Goal: Task Accomplishment & Management: Manage account settings

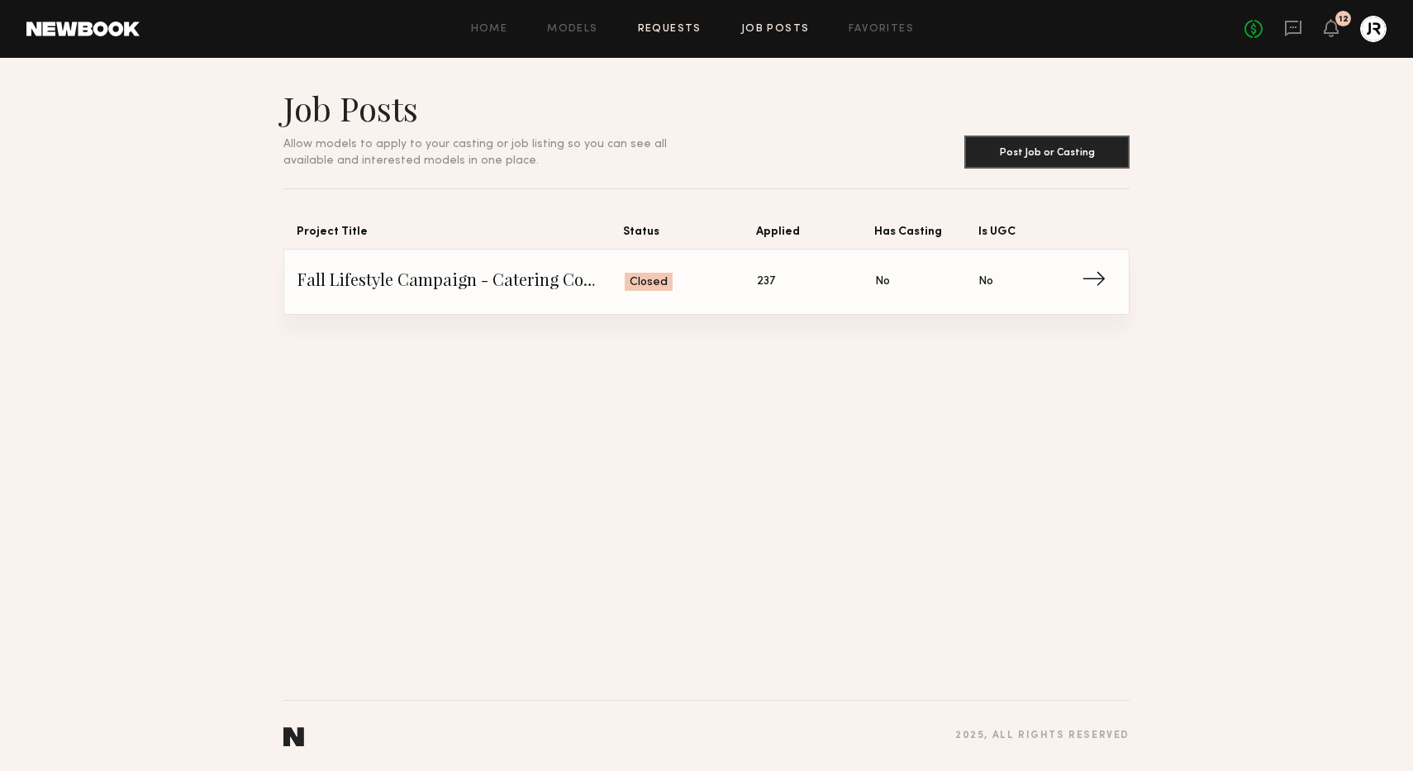
click at [659, 27] on link "Requests" at bounding box center [670, 29] width 64 height 11
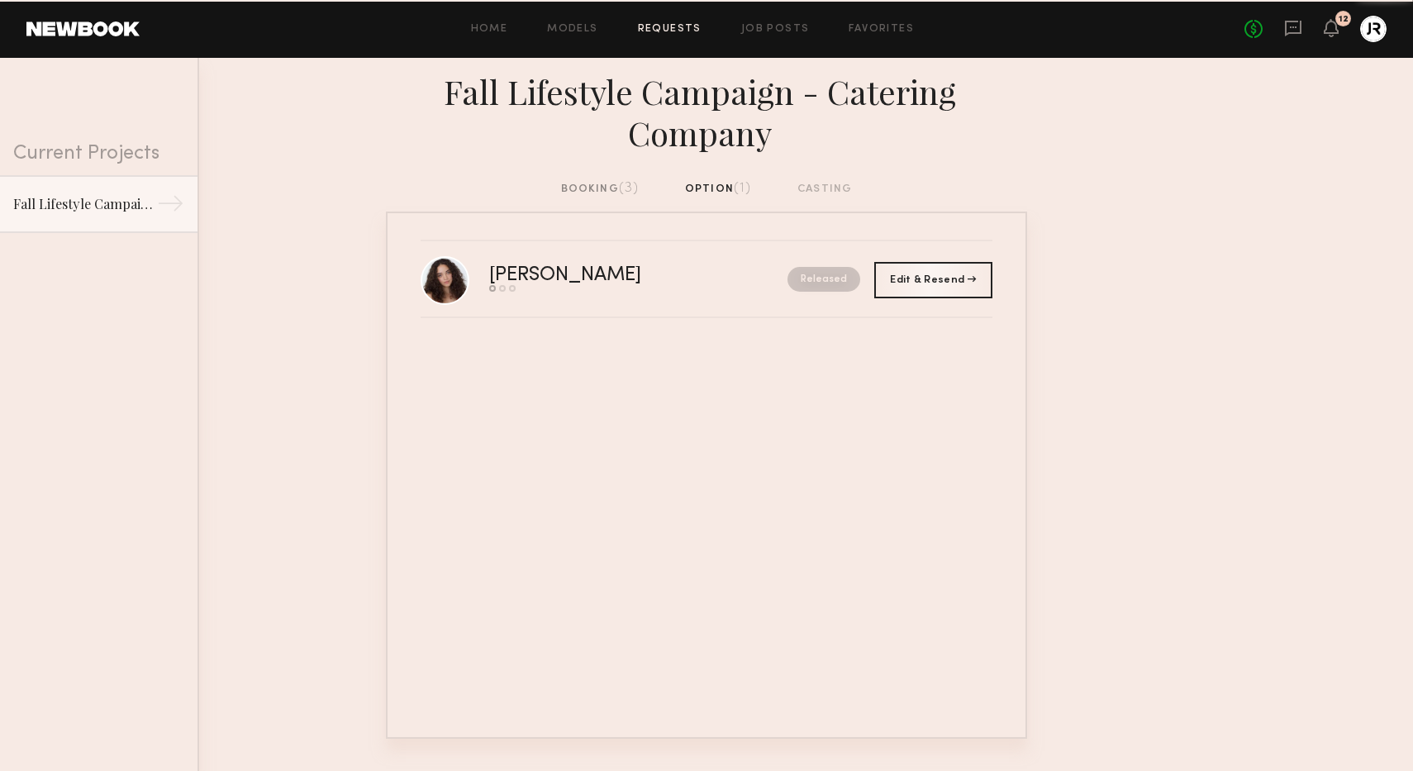
click at [594, 197] on div "booking (3)" at bounding box center [600, 189] width 78 height 18
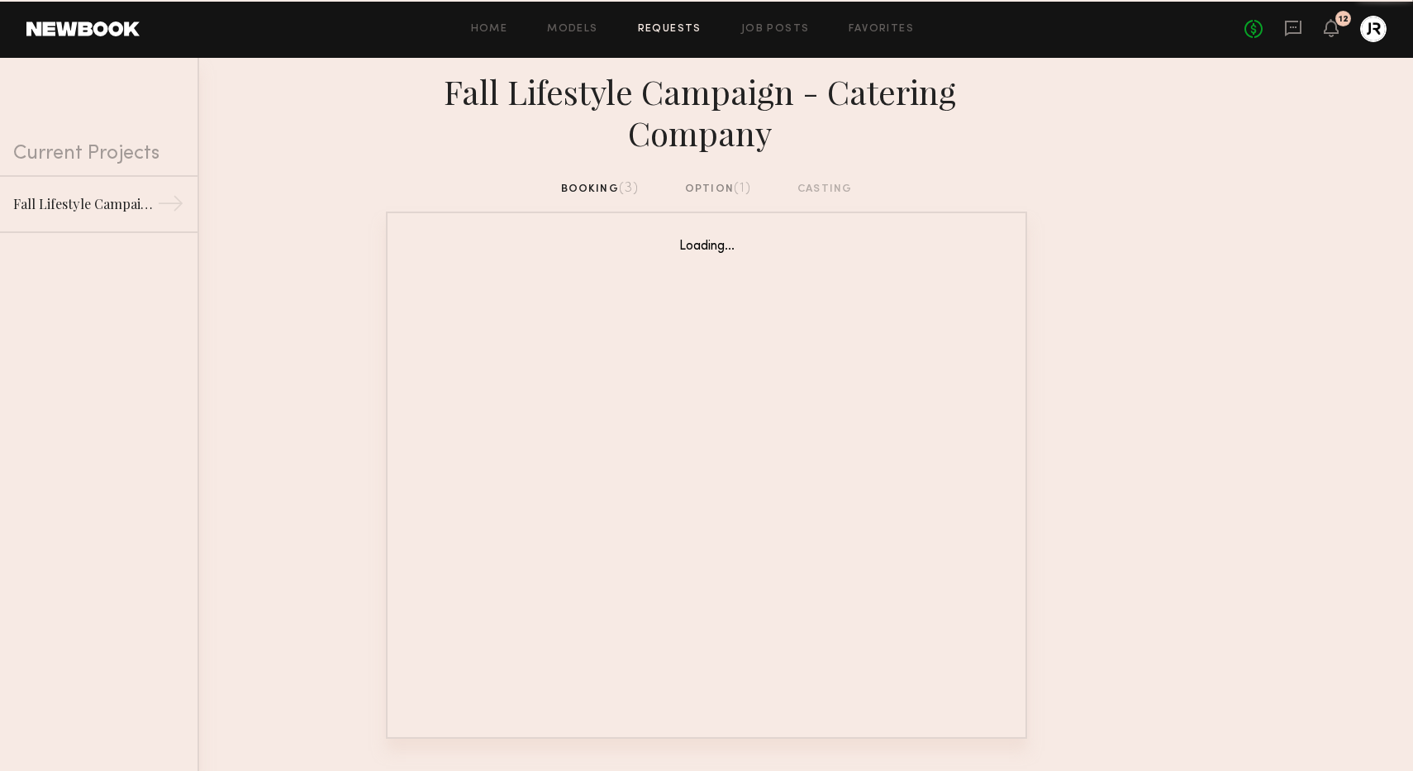
click at [593, 188] on div "booking (3) option (1) casting" at bounding box center [707, 189] width 292 height 18
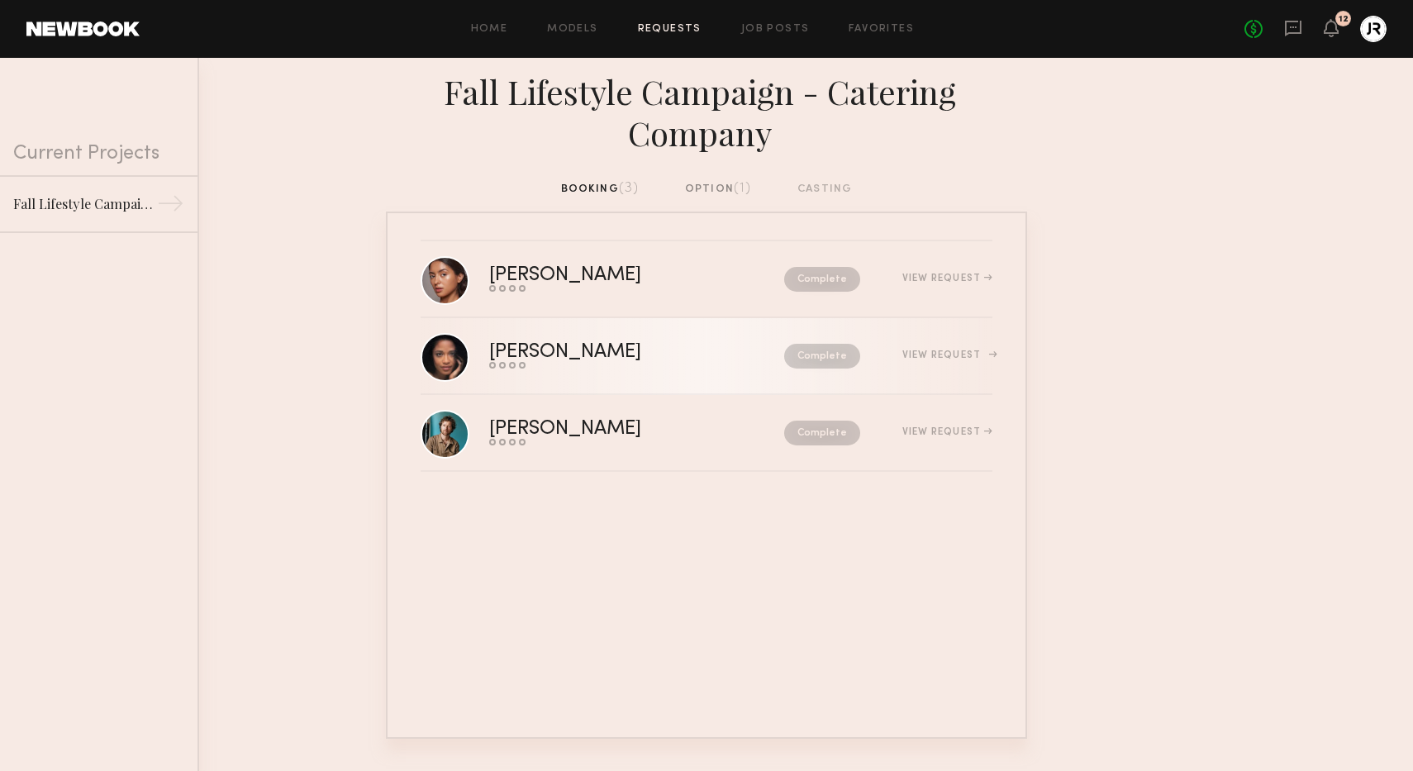
click at [547, 355] on div "[PERSON_NAME]" at bounding box center [601, 352] width 224 height 19
